Goal: Information Seeking & Learning: Find specific fact

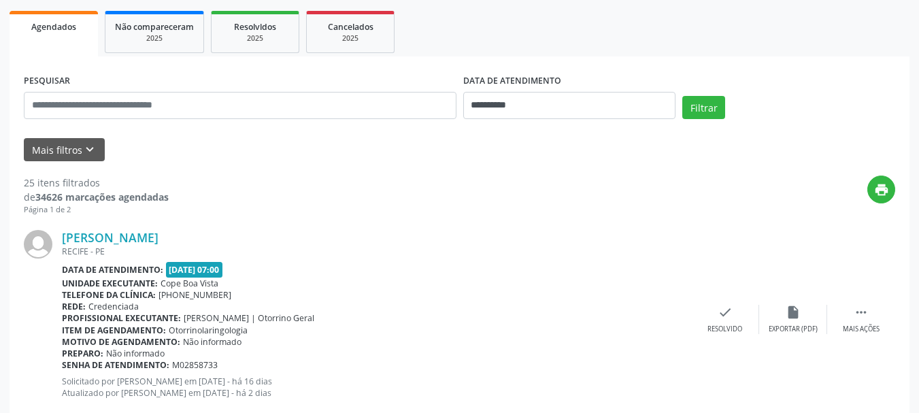
scroll to position [204, 0]
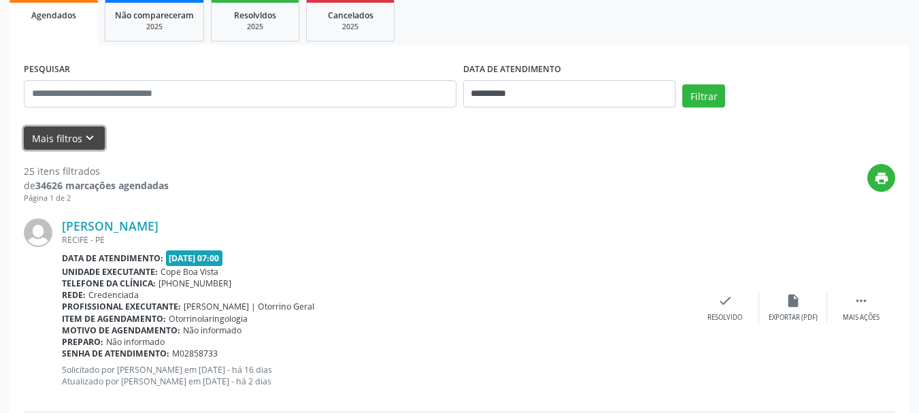
click at [102, 142] on button "Mais filtros keyboard_arrow_down" at bounding box center [64, 139] width 81 height 24
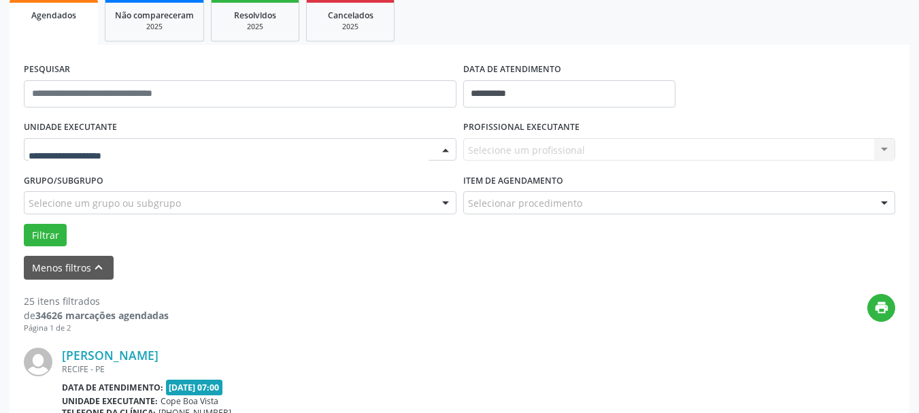
drag, startPoint x: 113, startPoint y: 148, endPoint x: 120, endPoint y: 154, distance: 9.7
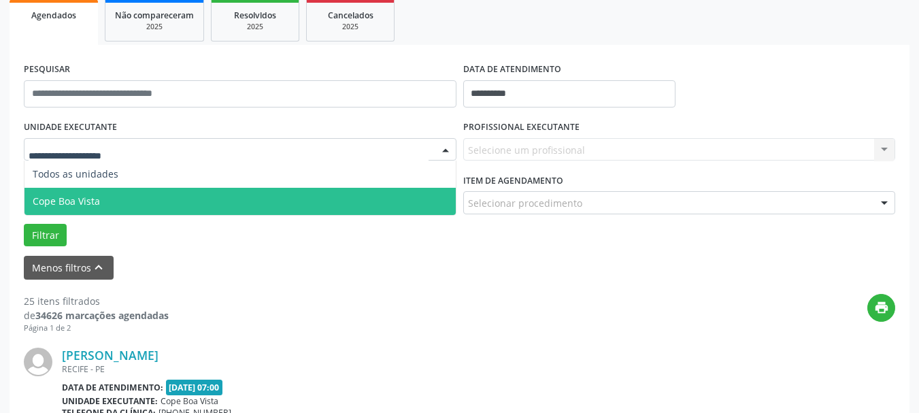
click at [122, 196] on span "Cope Boa Vista" at bounding box center [239, 201] width 431 height 27
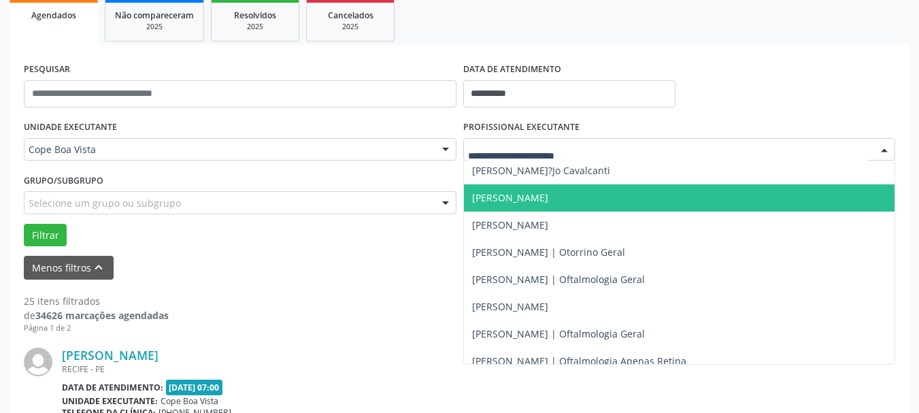
scroll to position [340, 0]
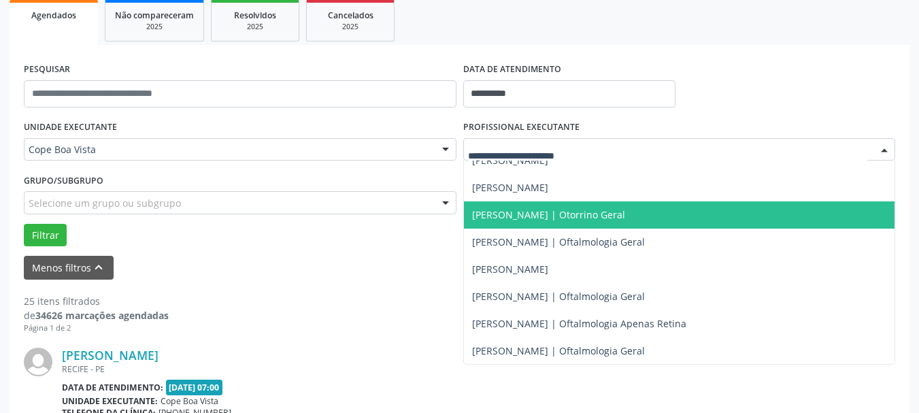
click at [572, 213] on span "[PERSON_NAME] | Otorrino Geral" at bounding box center [548, 214] width 153 height 13
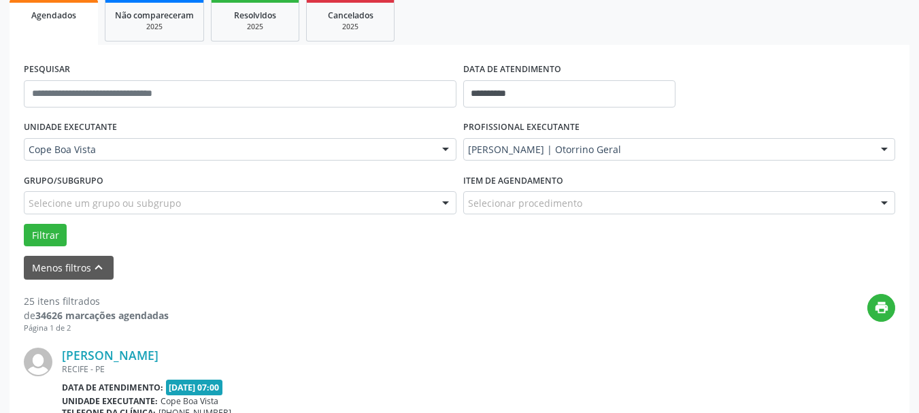
click at [37, 237] on button "Filtrar" at bounding box center [45, 235] width 43 height 23
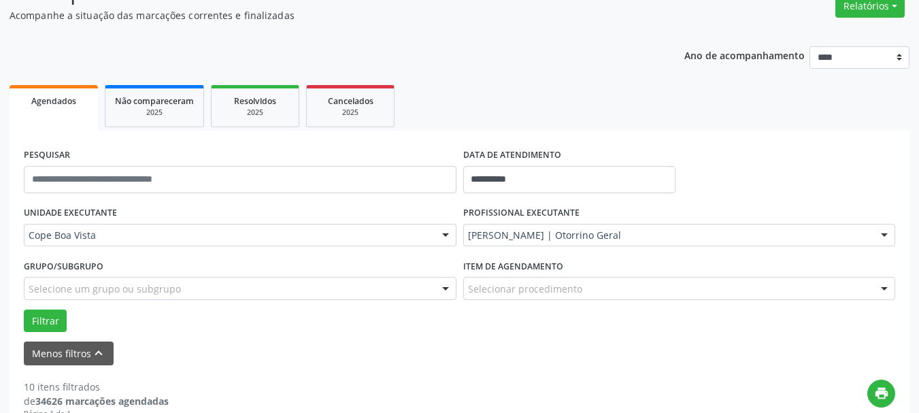
scroll to position [0, 0]
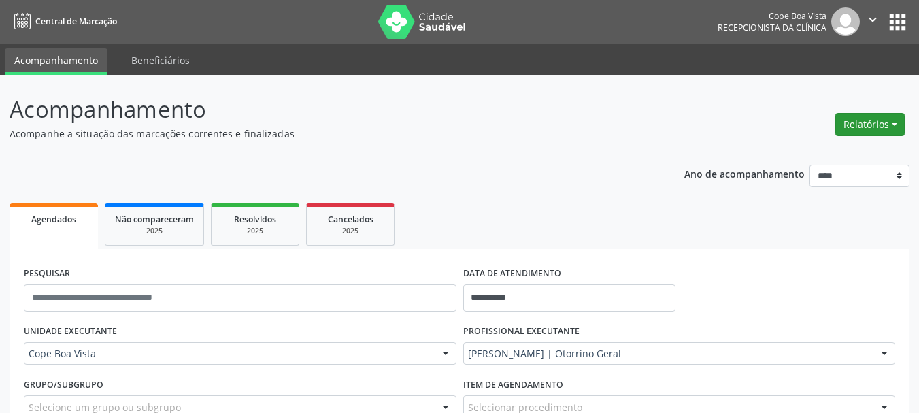
click at [864, 121] on button "Relatórios" at bounding box center [870, 124] width 69 height 23
click at [834, 148] on link "Agendamentos" at bounding box center [832, 153] width 146 height 19
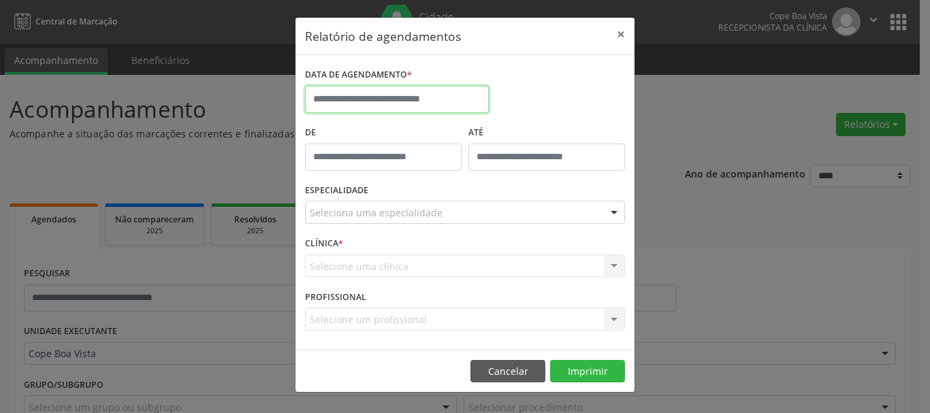
click at [445, 103] on input "text" at bounding box center [397, 99] width 184 height 27
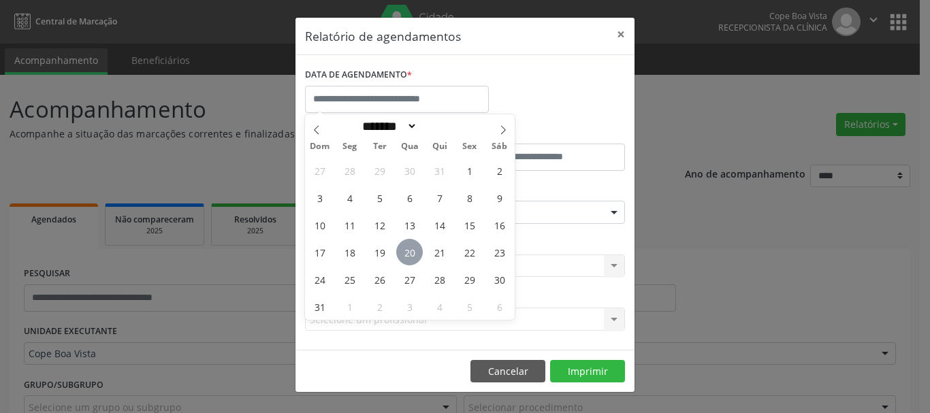
click at [409, 253] on span "20" at bounding box center [409, 252] width 27 height 27
type input "**********"
click at [409, 253] on span "20" at bounding box center [409, 252] width 27 height 27
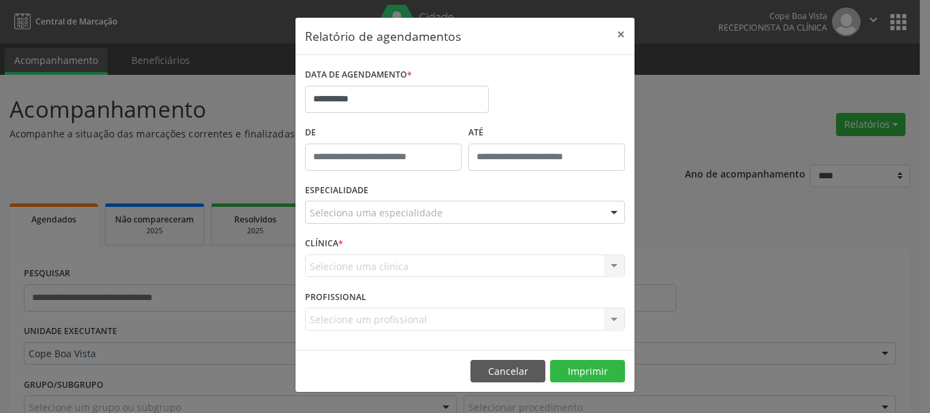
click at [451, 223] on div "Seleciona uma especialidade" at bounding box center [465, 212] width 320 height 23
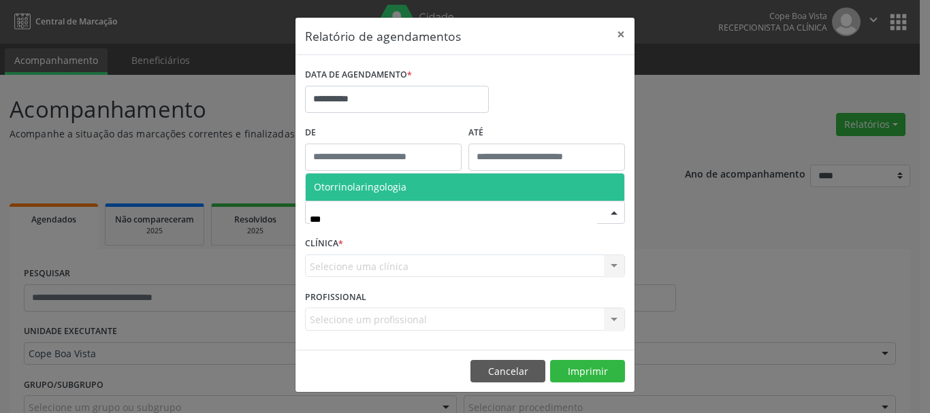
click at [420, 193] on span "Otorrinolaringologia" at bounding box center [465, 187] width 318 height 27
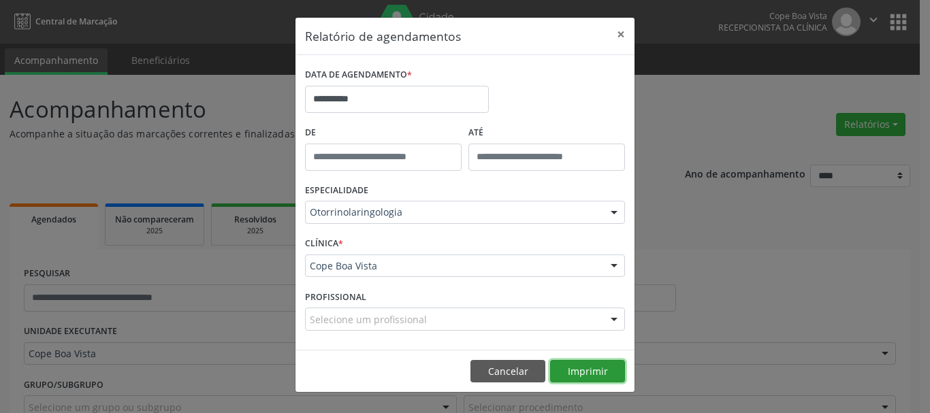
click at [591, 369] on button "Imprimir" at bounding box center [587, 371] width 75 height 23
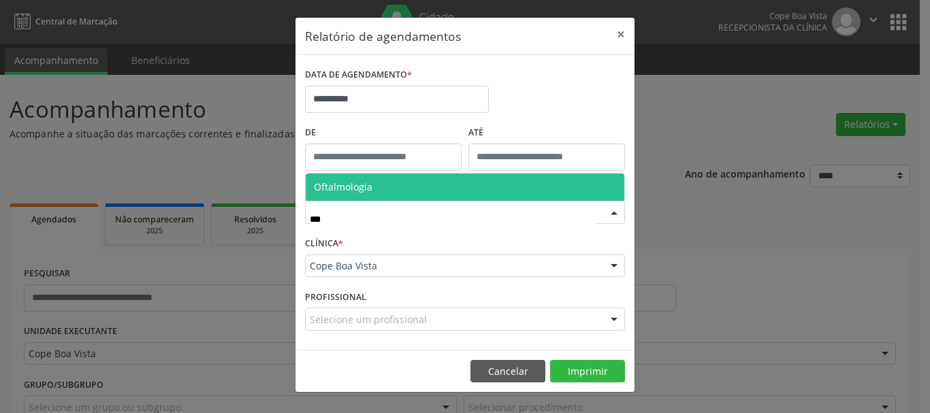
type input "****"
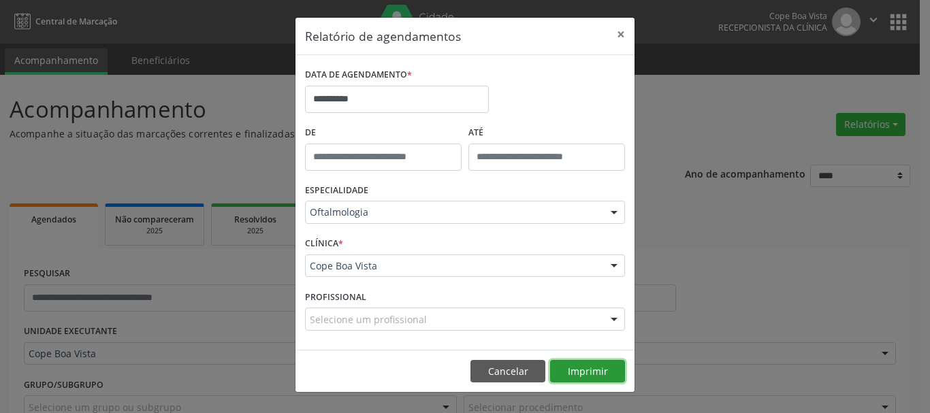
click at [572, 364] on button "Imprimir" at bounding box center [587, 371] width 75 height 23
drag, startPoint x: 212, startPoint y: 342, endPoint x: 216, endPoint y: 336, distance: 7.0
click at [216, 341] on div "**********" at bounding box center [465, 206] width 930 height 413
click at [503, 374] on button "Cancelar" at bounding box center [507, 371] width 75 height 23
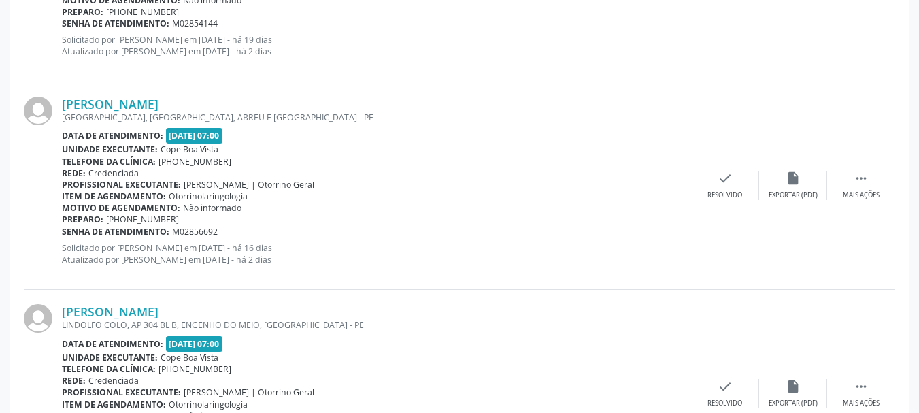
scroll to position [1089, 0]
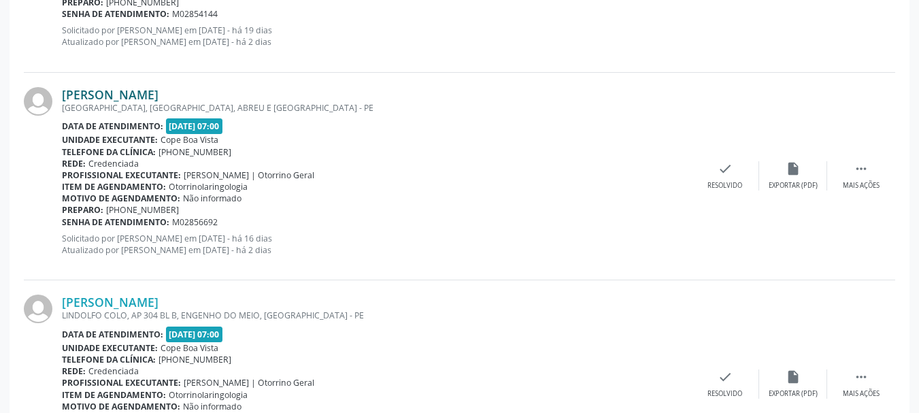
click at [142, 89] on link "[PERSON_NAME]" at bounding box center [110, 94] width 97 height 15
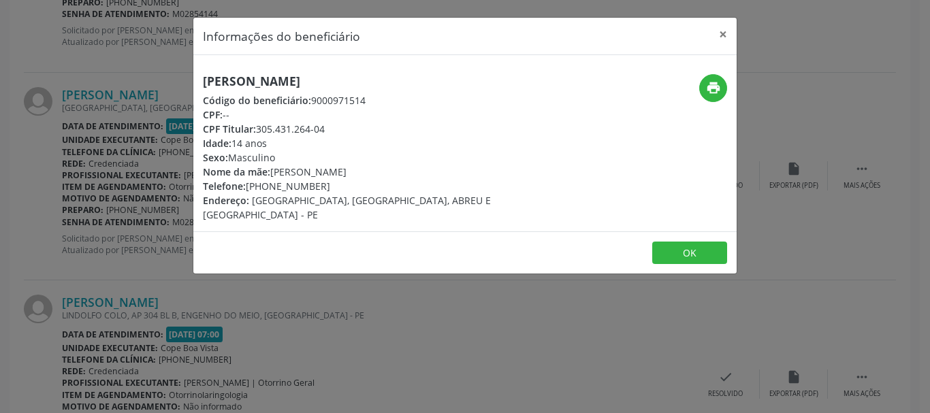
drag, startPoint x: 257, startPoint y: 127, endPoint x: 338, endPoint y: 125, distance: 80.3
click at [338, 125] on div "CPF Titular: 305.431.264-04" at bounding box center [374, 129] width 343 height 14
copy div "305.431.264-04"
drag, startPoint x: 687, startPoint y: 226, endPoint x: 685, endPoint y: 237, distance: 11.0
click at [688, 231] on footer "OK" at bounding box center [464, 252] width 543 height 43
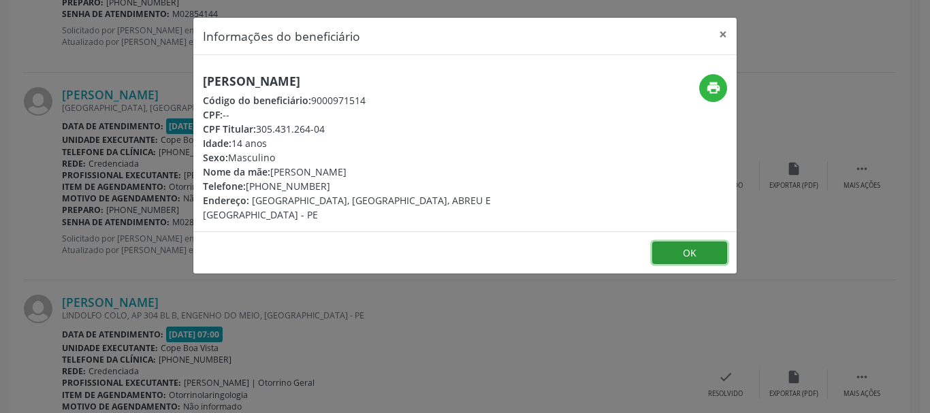
click at [685, 242] on button "OK" at bounding box center [689, 253] width 75 height 23
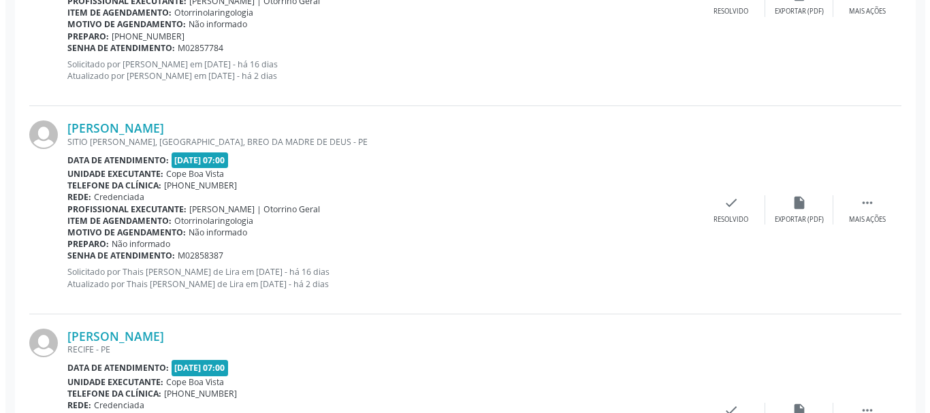
scroll to position [1886, 0]
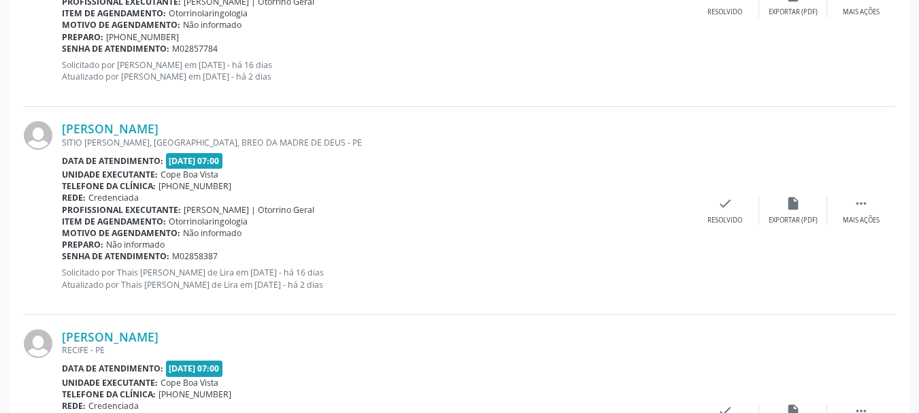
click at [126, 327] on div "[PERSON_NAME] [GEOGRAPHIC_DATA] - [GEOGRAPHIC_DATA] Data de atendimento: [DATE]…" at bounding box center [460, 419] width 872 height 208
click at [125, 327] on div "[PERSON_NAME] [GEOGRAPHIC_DATA] - [GEOGRAPHIC_DATA] Data de atendimento: [DATE]…" at bounding box center [460, 419] width 872 height 208
click at [125, 329] on div "[PERSON_NAME] [GEOGRAPHIC_DATA] - [GEOGRAPHIC_DATA] Data de atendimento: [DATE]…" at bounding box center [460, 419] width 872 height 208
click at [125, 333] on link "[PERSON_NAME]" at bounding box center [110, 336] width 97 height 15
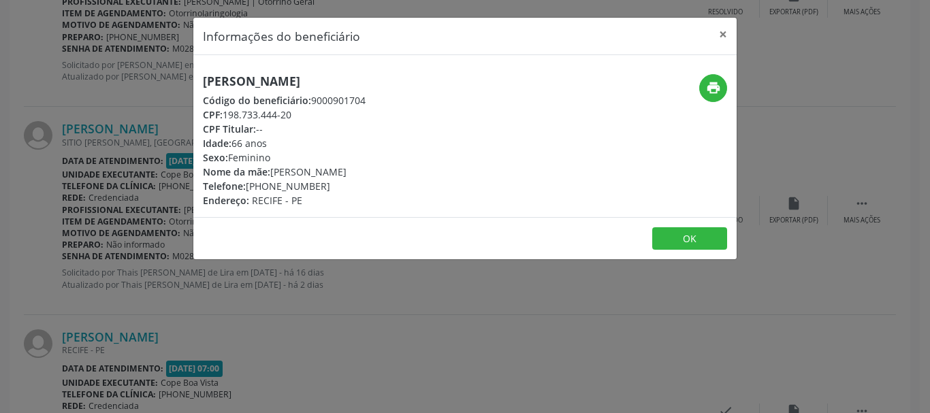
click at [259, 97] on span "Código do beneficiário:" at bounding box center [257, 100] width 108 height 13
click at [264, 84] on h5 "[PERSON_NAME]" at bounding box center [284, 81] width 163 height 14
copy div "[PERSON_NAME]"
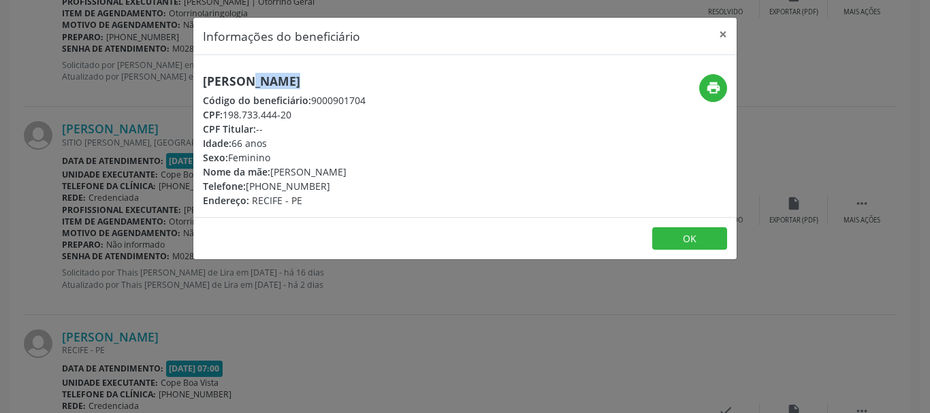
drag, startPoint x: 251, startPoint y: 186, endPoint x: 358, endPoint y: 177, distance: 107.3
click at [358, 177] on div "[PERSON_NAME] Código do beneficiário: 9000901704 CPF: 198.733.444-20 CPF Titula…" at bounding box center [284, 140] width 163 height 133
copy div "Barros Telefone: ("
copy div "81) 98690-1575"
drag, startPoint x: 325, startPoint y: 189, endPoint x: 252, endPoint y: 191, distance: 72.8
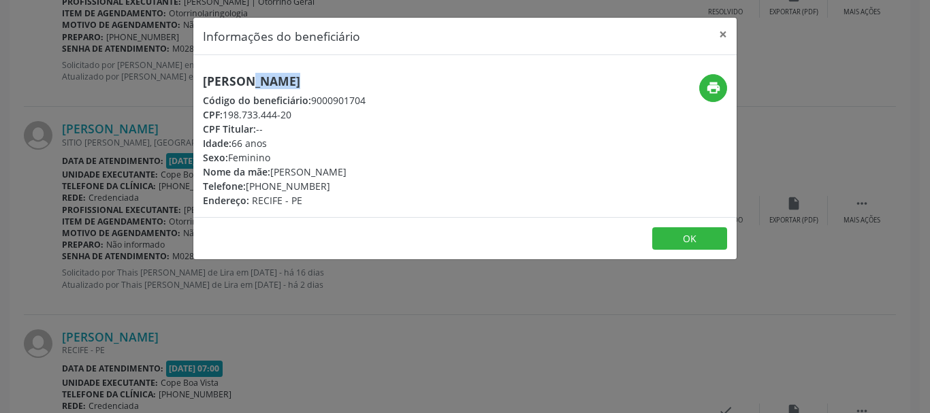
click at [252, 191] on div "Telefone: [PHONE_NUMBER]" at bounding box center [284, 186] width 163 height 14
click at [135, 206] on div "Informações do beneficiário × [PERSON_NAME] Código do beneficiário: 9000901704 …" at bounding box center [465, 206] width 930 height 413
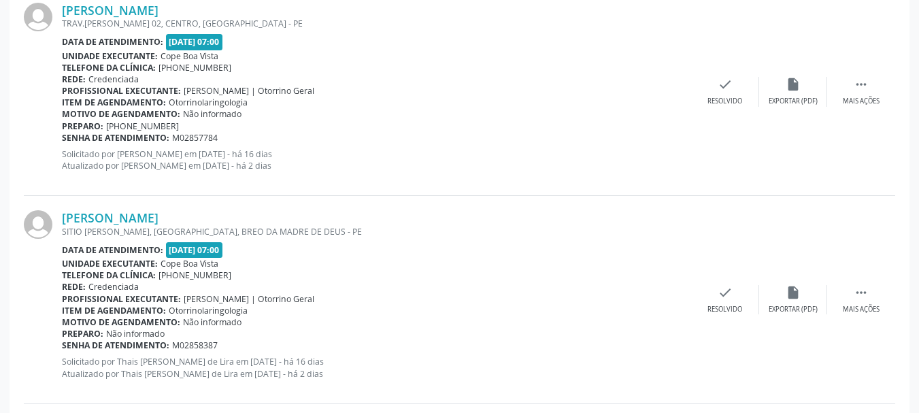
scroll to position [1750, 0]
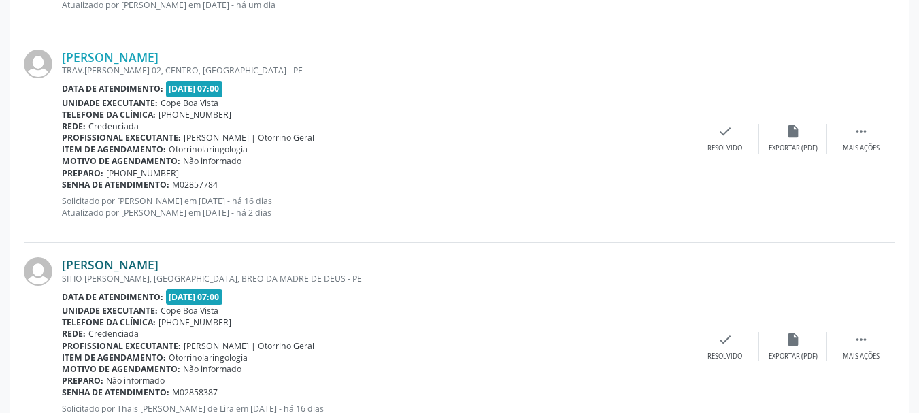
click at [112, 271] on link "[PERSON_NAME]" at bounding box center [110, 264] width 97 height 15
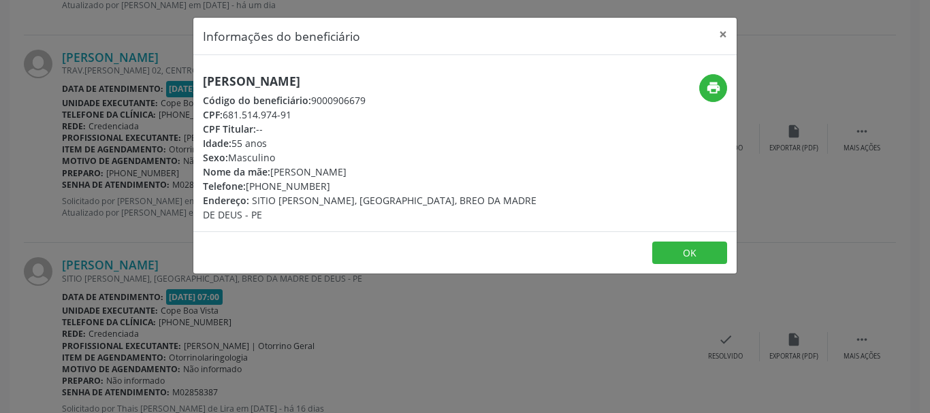
click at [294, 84] on h5 "[PERSON_NAME]" at bounding box center [374, 81] width 343 height 14
copy div "[PERSON_NAME]"
drag, startPoint x: 250, startPoint y: 185, endPoint x: 321, endPoint y: 180, distance: 70.3
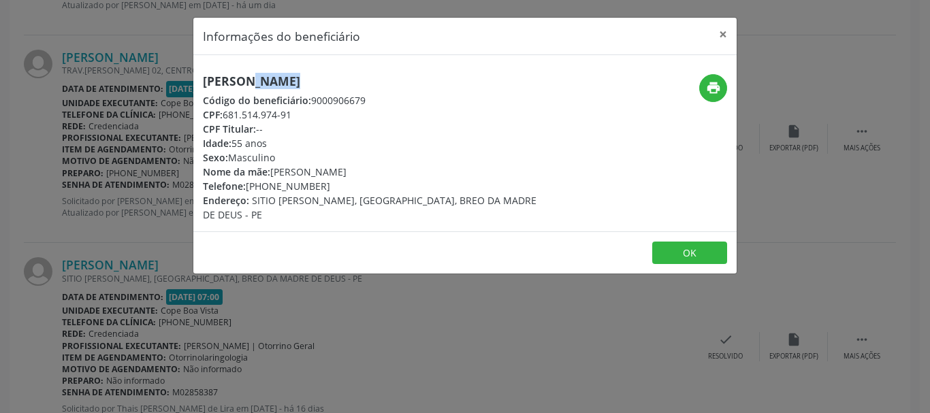
click at [321, 180] on div "Telefone: [PHONE_NUMBER]" at bounding box center [374, 186] width 343 height 14
copy div "81) 99168-5258"
click at [115, 232] on div "Informações do beneficiário × [PERSON_NAME] Código do beneficiário: 9000906679 …" at bounding box center [465, 206] width 930 height 413
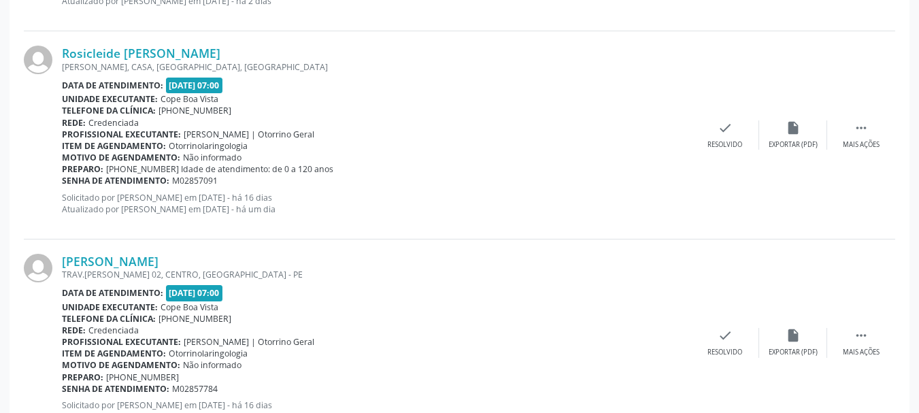
scroll to position [1477, 0]
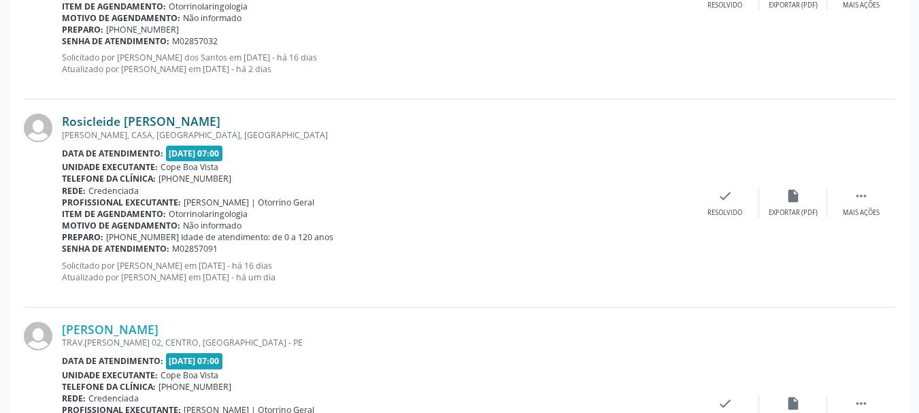
click at [130, 120] on link "Rosicleide [PERSON_NAME]" at bounding box center [141, 121] width 159 height 15
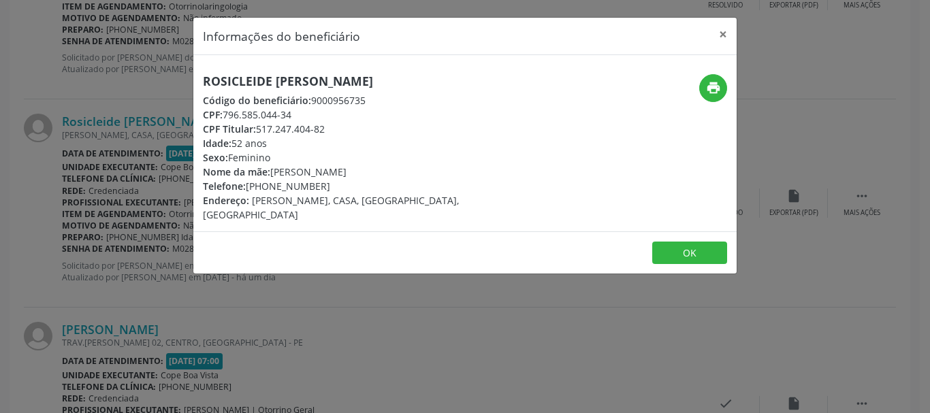
click at [302, 74] on h5 "Rosicleide [PERSON_NAME]" at bounding box center [374, 81] width 343 height 14
click at [303, 74] on h5 "Rosicleide [PERSON_NAME]" at bounding box center [374, 81] width 343 height 14
copy div "Rosicleide [PERSON_NAME]"
drag, startPoint x: 250, startPoint y: 189, endPoint x: 336, endPoint y: 180, distance: 86.2
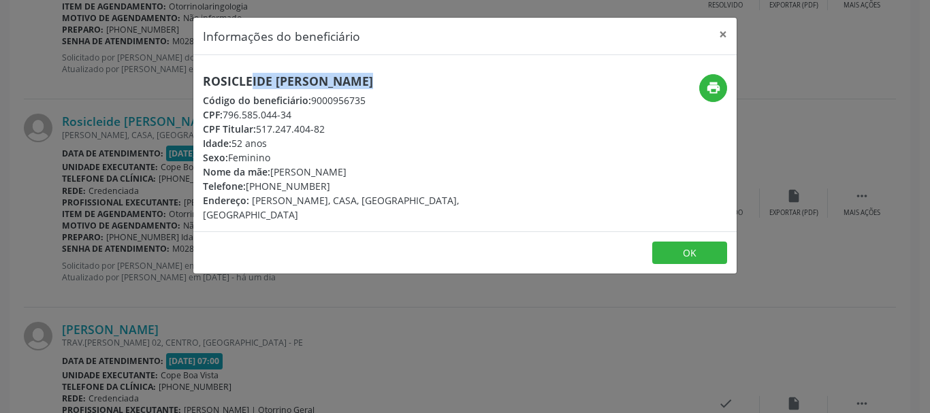
click at [336, 180] on div "Telefone: [PHONE_NUMBER]" at bounding box center [374, 186] width 343 height 14
copy div "81) 99199-1548"
click at [203, 252] on footer "OK" at bounding box center [464, 252] width 543 height 43
click at [727, 35] on button "×" at bounding box center [722, 34] width 27 height 33
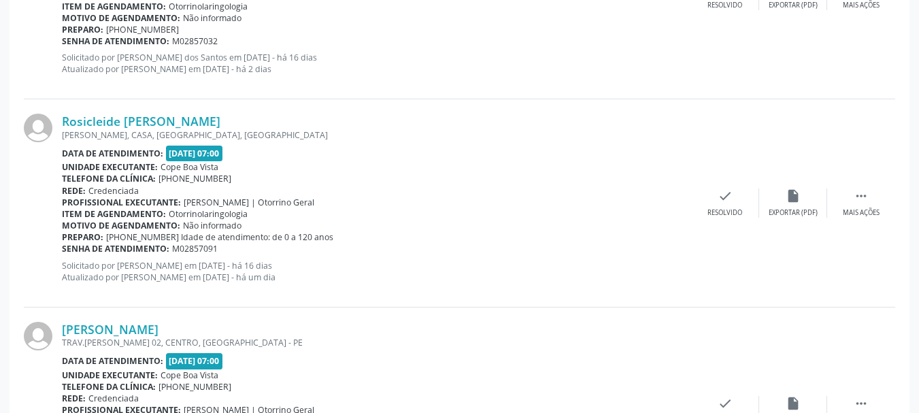
click at [468, 100] on div "Rosicleide [PERSON_NAME] [GEOGRAPHIC_DATA], CASA, [GEOGRAPHIC_DATA], [GEOGRAPHI…" at bounding box center [460, 203] width 872 height 208
